Goal: Task Accomplishment & Management: Use online tool/utility

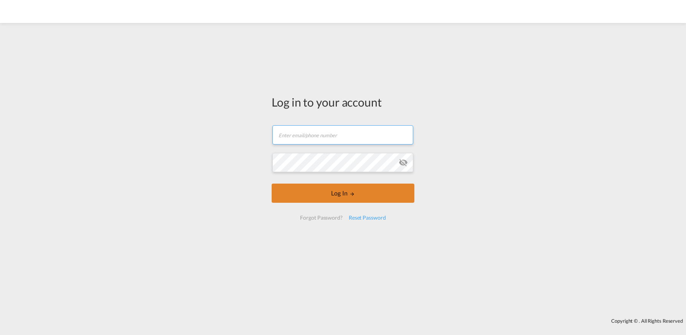
type input "[EMAIL_ADDRESS][DOMAIN_NAME]"
click at [351, 190] on button "Log In" at bounding box center [343, 193] width 143 height 19
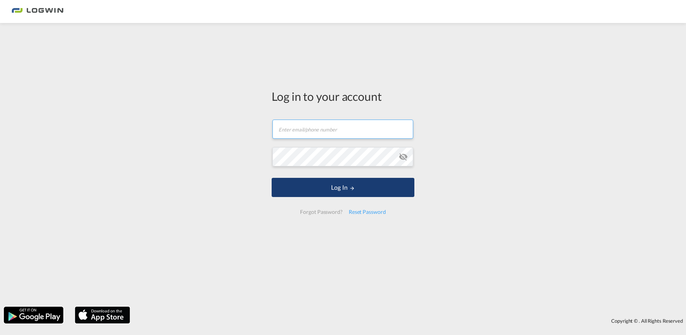
type input "[EMAIL_ADDRESS][DOMAIN_NAME]"
click at [331, 188] on button "Log In" at bounding box center [343, 187] width 143 height 19
